Goal: Navigation & Orientation: Understand site structure

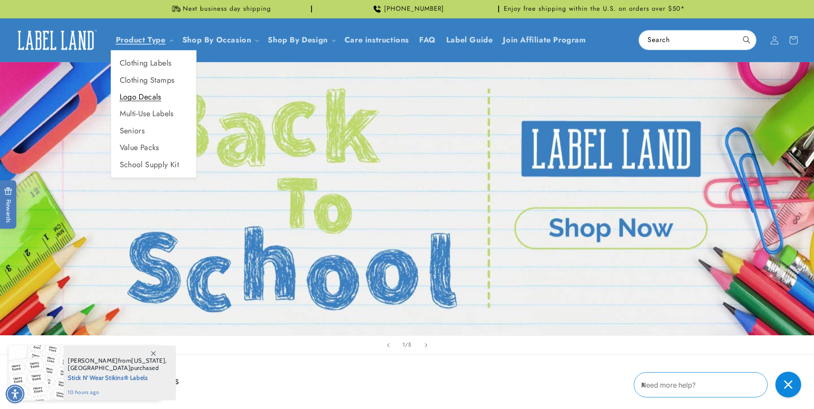
click at [142, 97] on link "Logo Decals" at bounding box center [153, 97] width 85 height 17
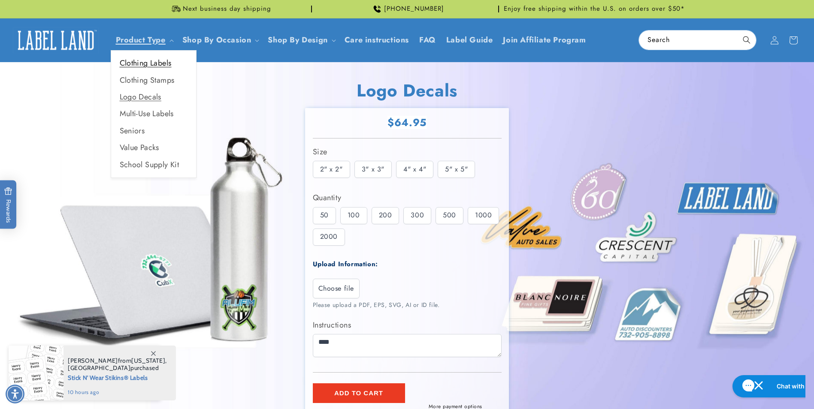
click at [144, 62] on link "Clothing Labels" at bounding box center [153, 63] width 85 height 17
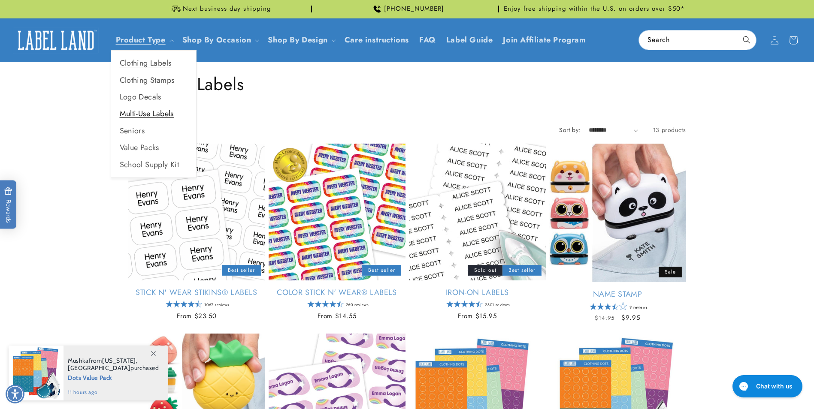
click at [143, 112] on link "Multi-Use Labels" at bounding box center [153, 114] width 85 height 17
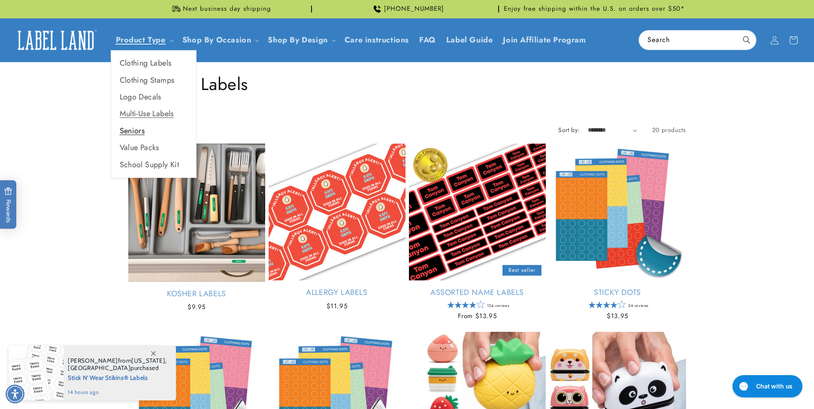
click at [134, 131] on link "Seniors" at bounding box center [153, 131] width 85 height 17
